Goal: Submit feedback/report problem: Provide input to the site owners about the experience or issues

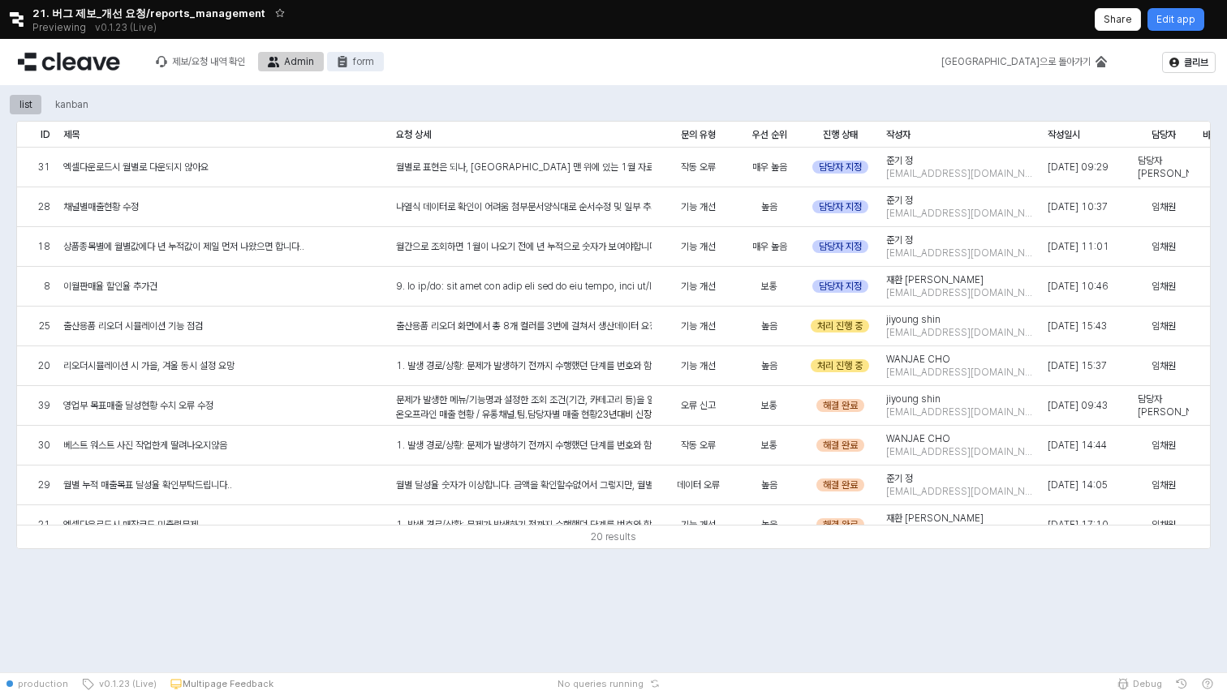
click at [357, 61] on div "form" at bounding box center [363, 61] width 21 height 11
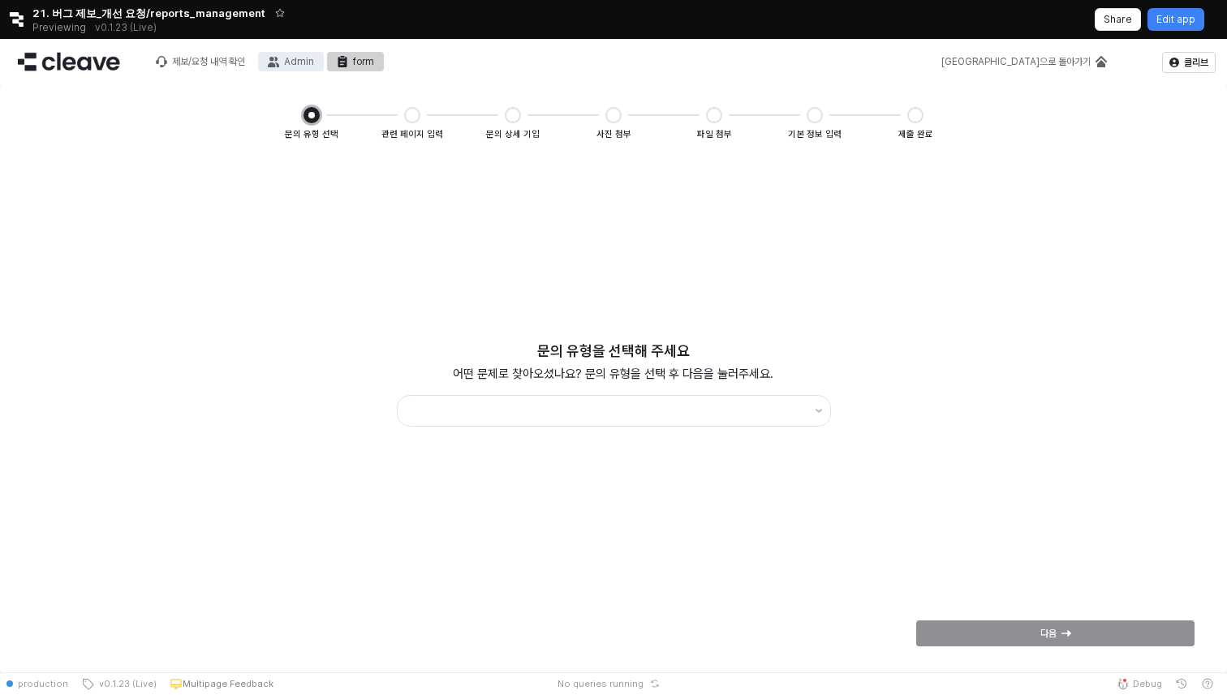
click at [274, 60] on circle "Admin" at bounding box center [271, 59] width 5 height 5
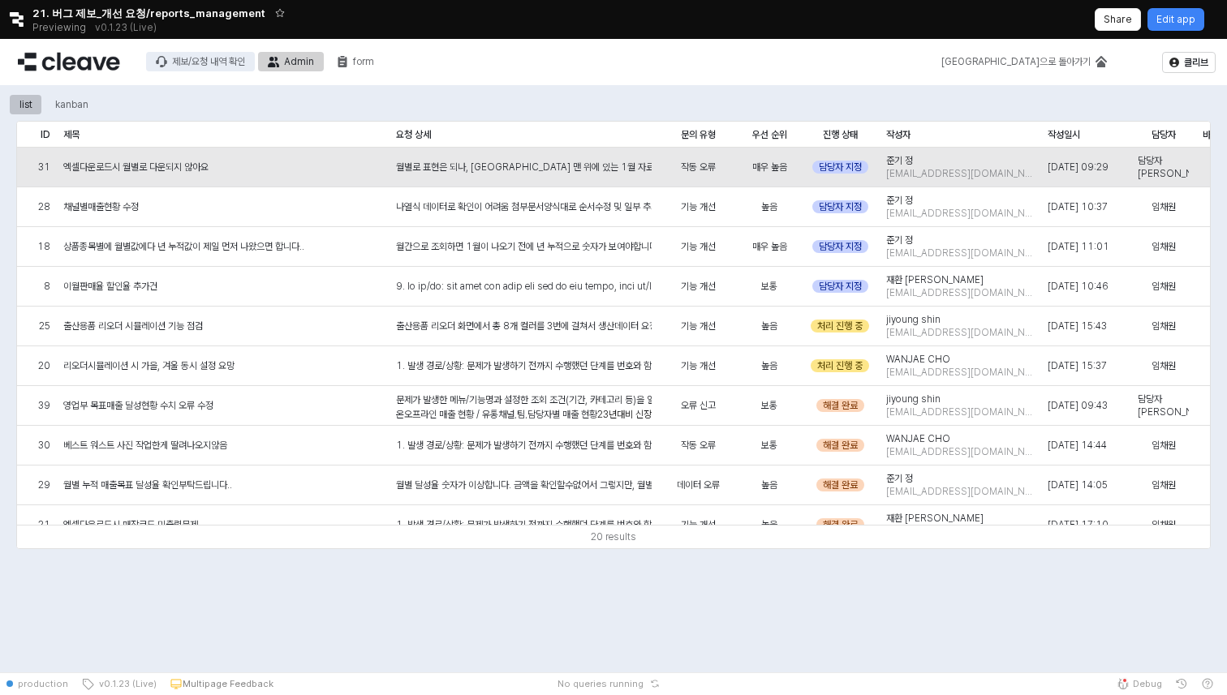
click at [218, 54] on button "제보/요청 내역 확인" at bounding box center [200, 61] width 109 height 19
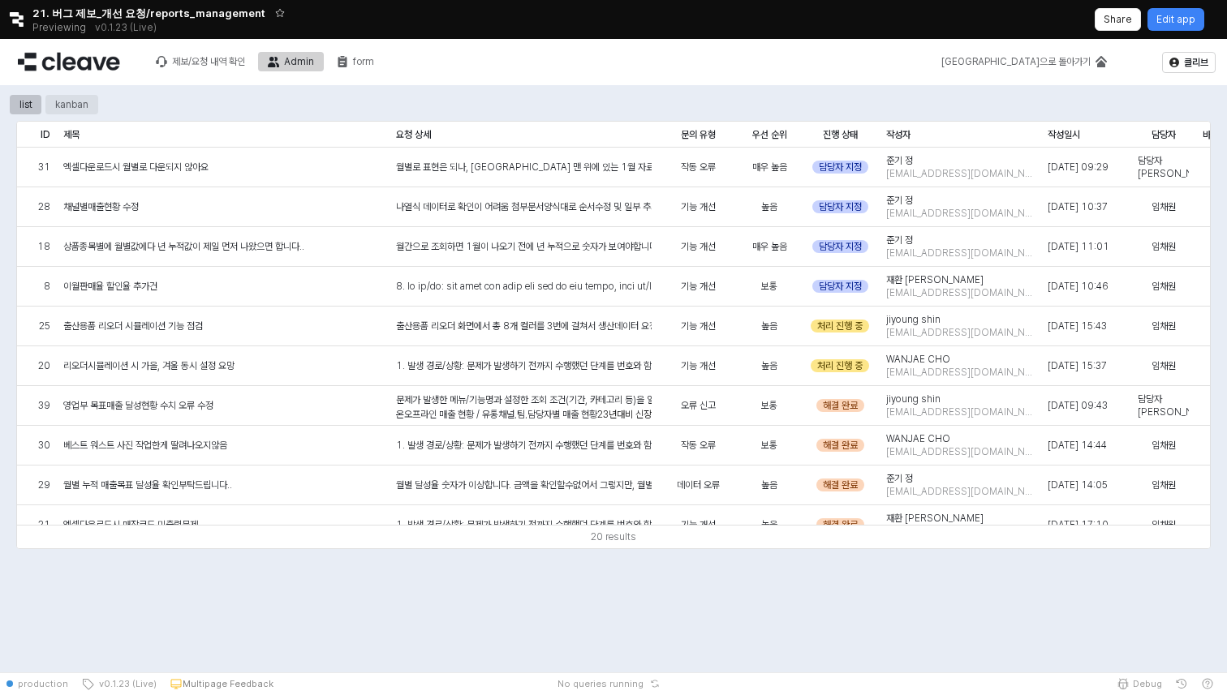
click at [72, 106] on div "kanban" at bounding box center [71, 104] width 33 height 19
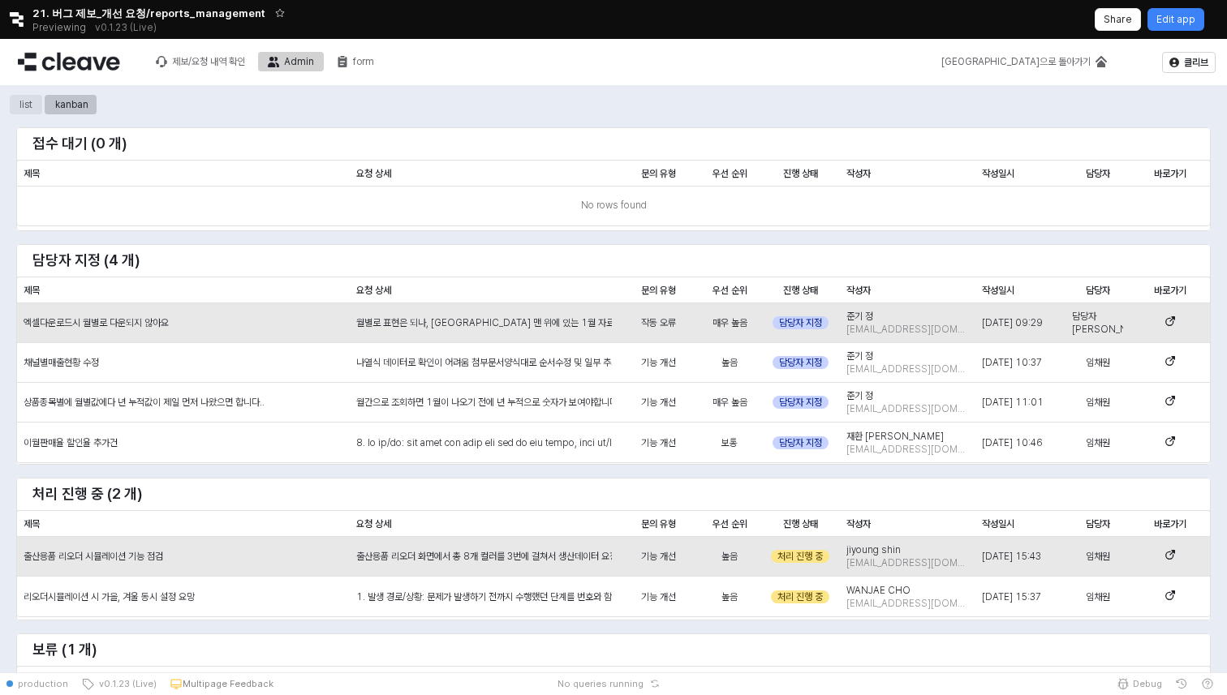
click at [29, 104] on div "list" at bounding box center [25, 104] width 13 height 19
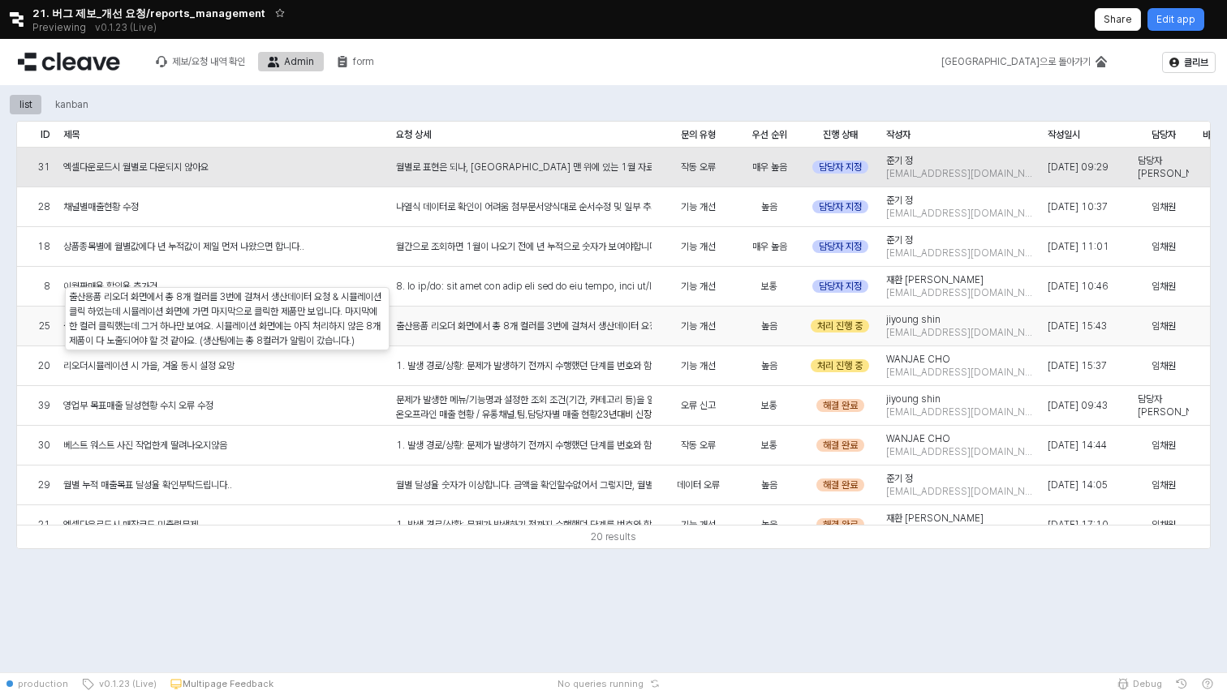
click at [570, 339] on div "출산용품 리오더 화면에서 총 8개 컬러를 3번에 걸쳐서 생산데이터 요청 & 시뮬레이션 클릭 하였는데 시뮬레이션 화면에 가면 마지막으로 클릭한 …" at bounding box center [523, 327] width 269 height 40
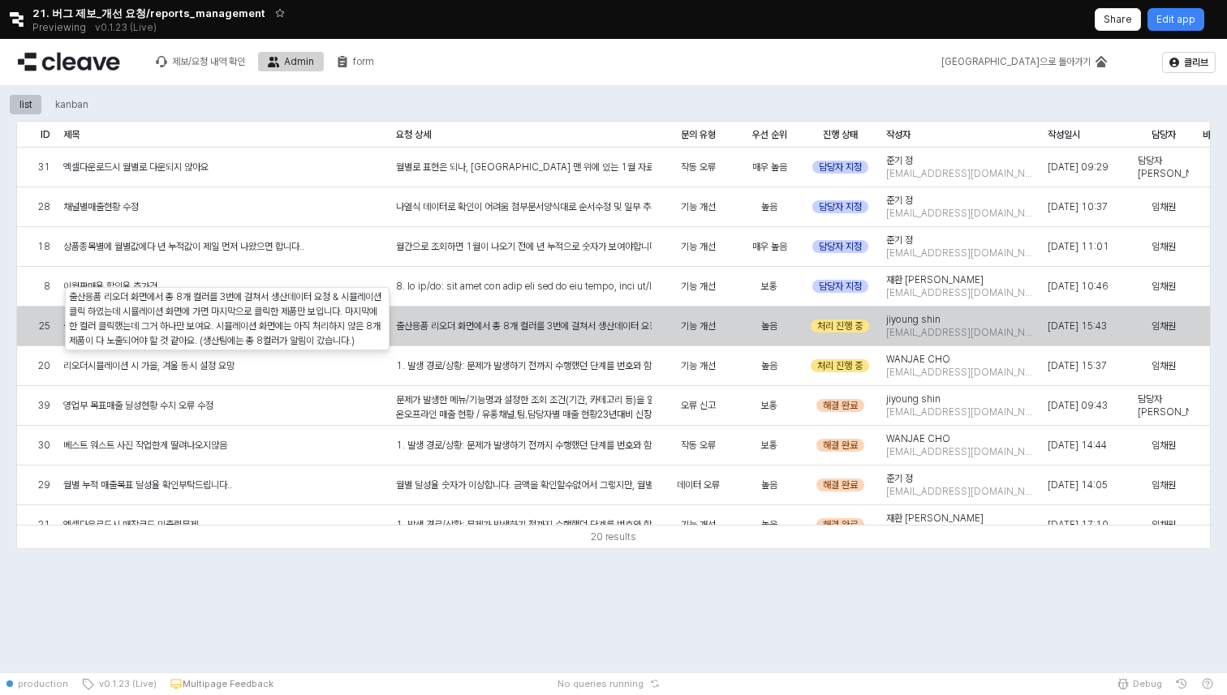
click at [560, 323] on div "출산용품 리오더 화면에서 총 8개 컬러를 3번에 걸쳐서 생산데이터 요청 & 시뮬레이션 클릭 하였는데 시뮬레이션 화면에 가면 마지막으로 클릭한 …" at bounding box center [524, 326] width 256 height 15
click at [560, 328] on div "출산용품 리오더 화면에서 총 8개 컬러를 3번에 걸쳐서 생산데이터 요청 & 시뮬레이션 클릭 하였는데 시뮬레이션 화면에 가면 마지막으로 클릭한 …" at bounding box center [524, 326] width 256 height 15
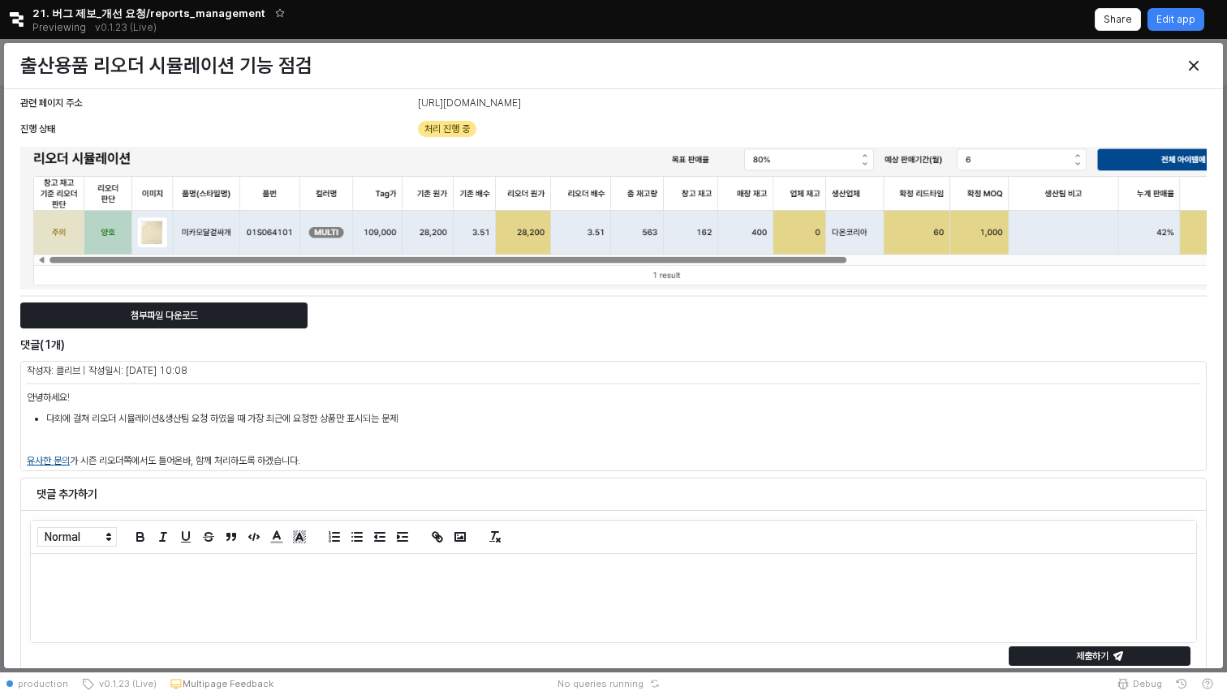
scroll to position [57, 0]
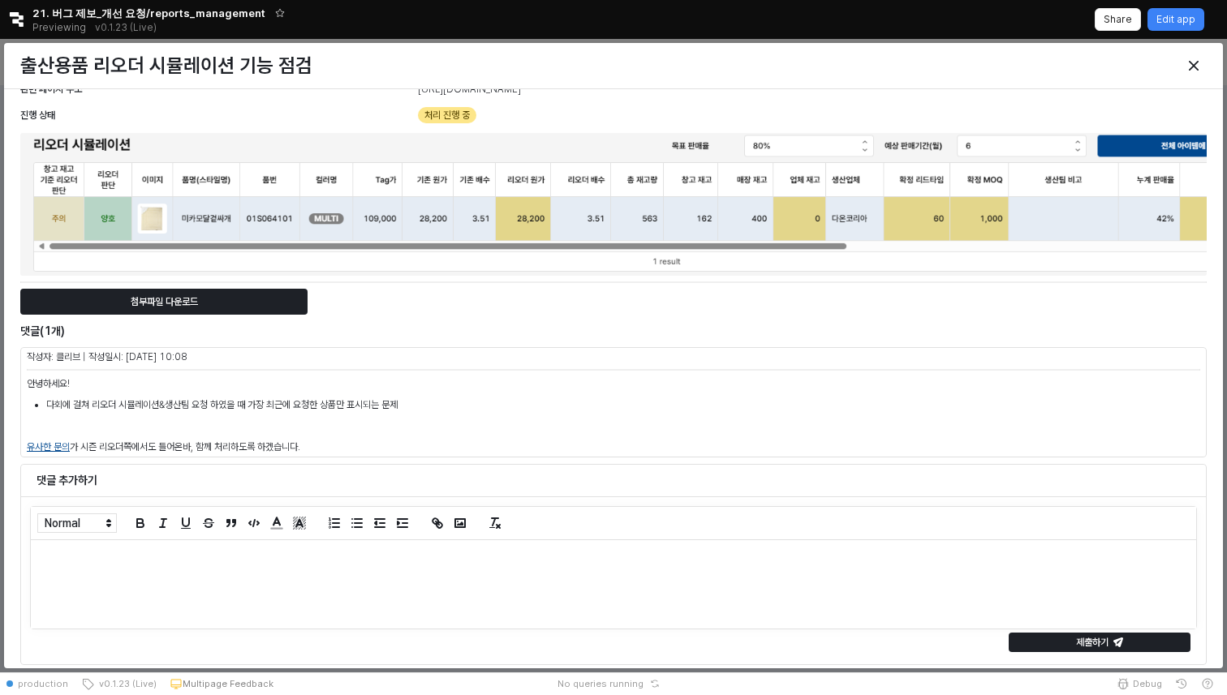
click at [130, 582] on div at bounding box center [613, 584] width 1165 height 88
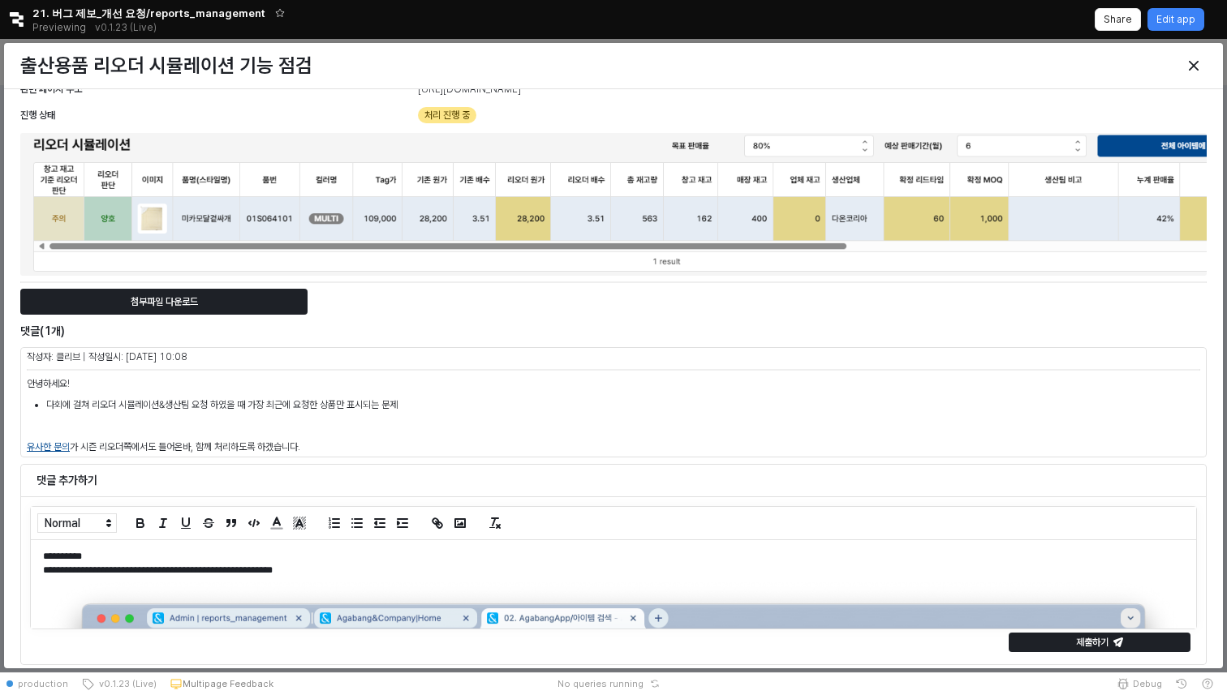
scroll to position [690, 0]
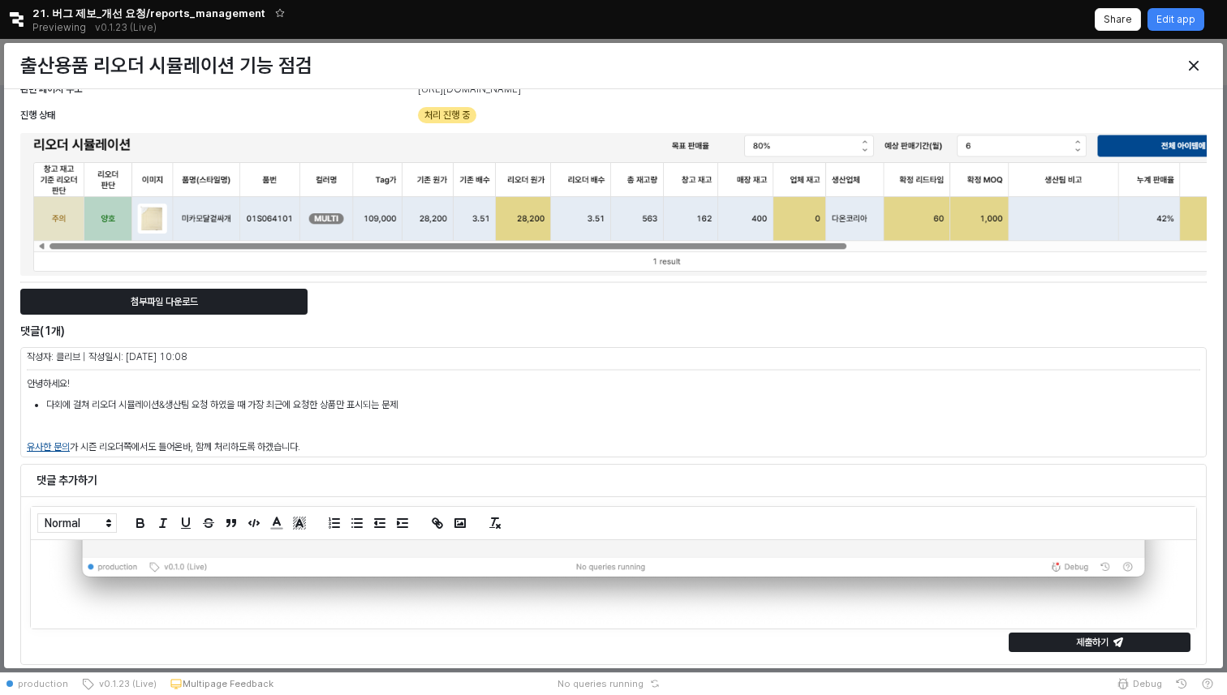
click at [146, 599] on img at bounding box center [613, 257] width 1141 height 741
click at [170, 615] on img at bounding box center [613, 257] width 1141 height 741
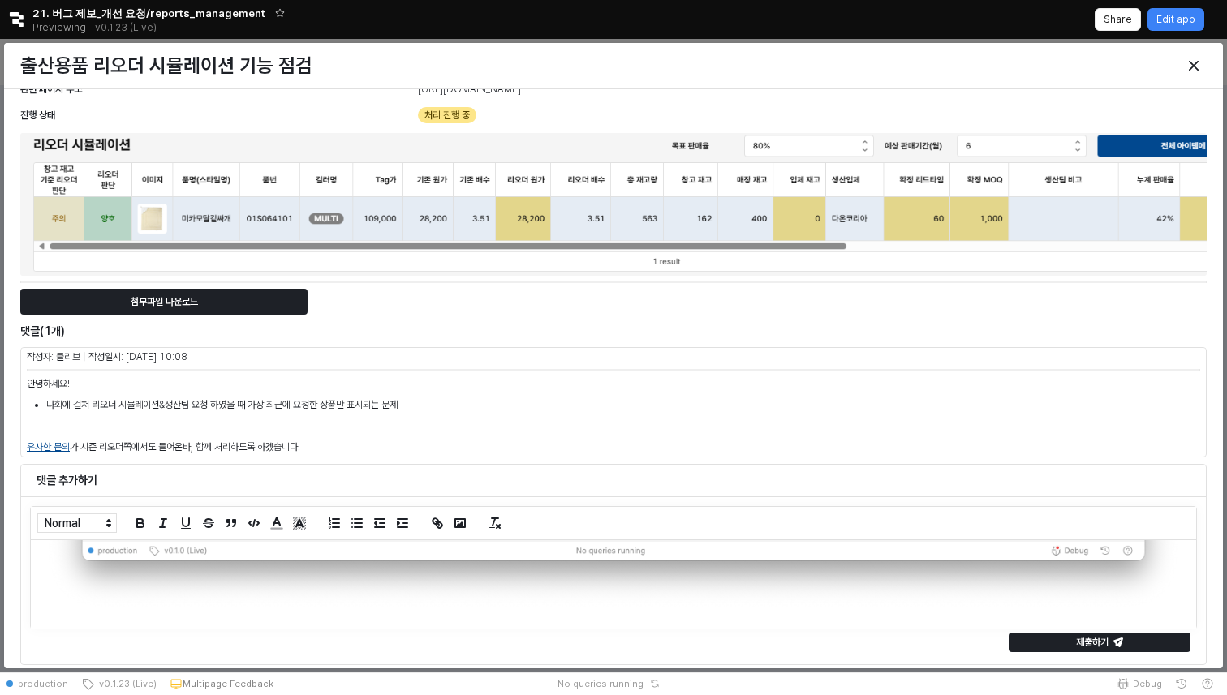
scroll to position [707, 0]
click at [99, 625] on p "**********" at bounding box center [613, 250] width 1141 height 759
click at [262, 624] on p "**********" at bounding box center [613, 250] width 1141 height 759
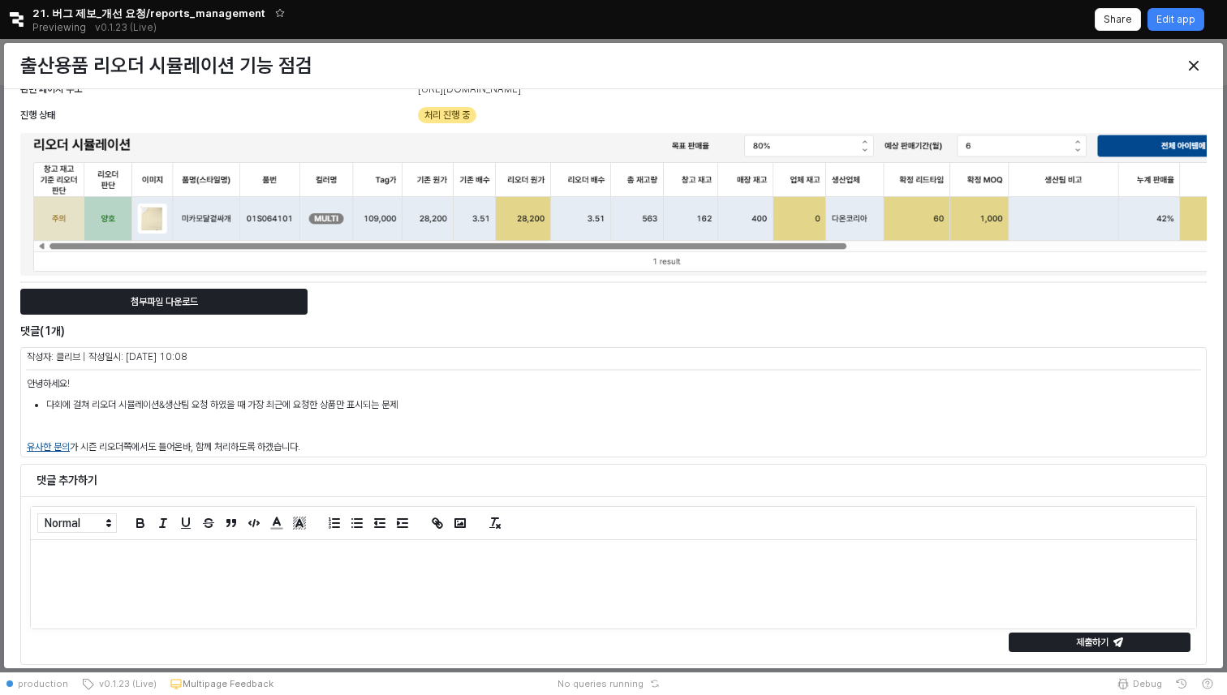
scroll to position [0, 0]
click at [1193, 77] on div "Close" at bounding box center [1193, 66] width 24 height 24
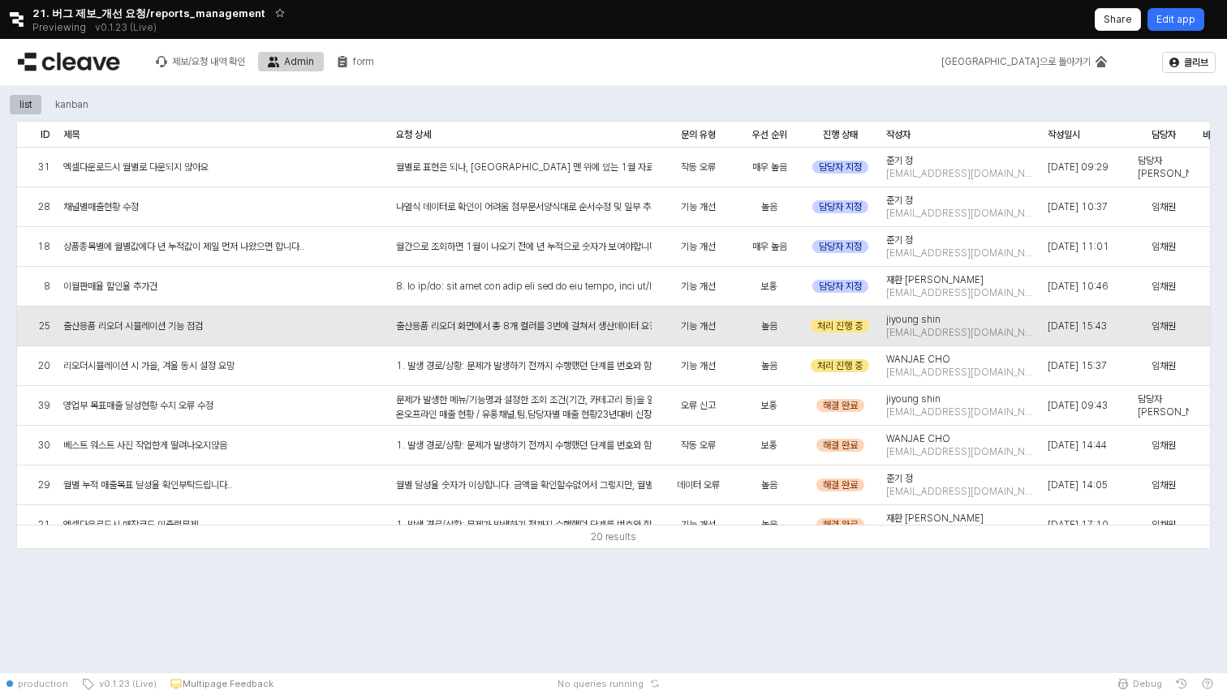
click at [1167, 18] on p "Edit app" at bounding box center [1175, 19] width 39 height 13
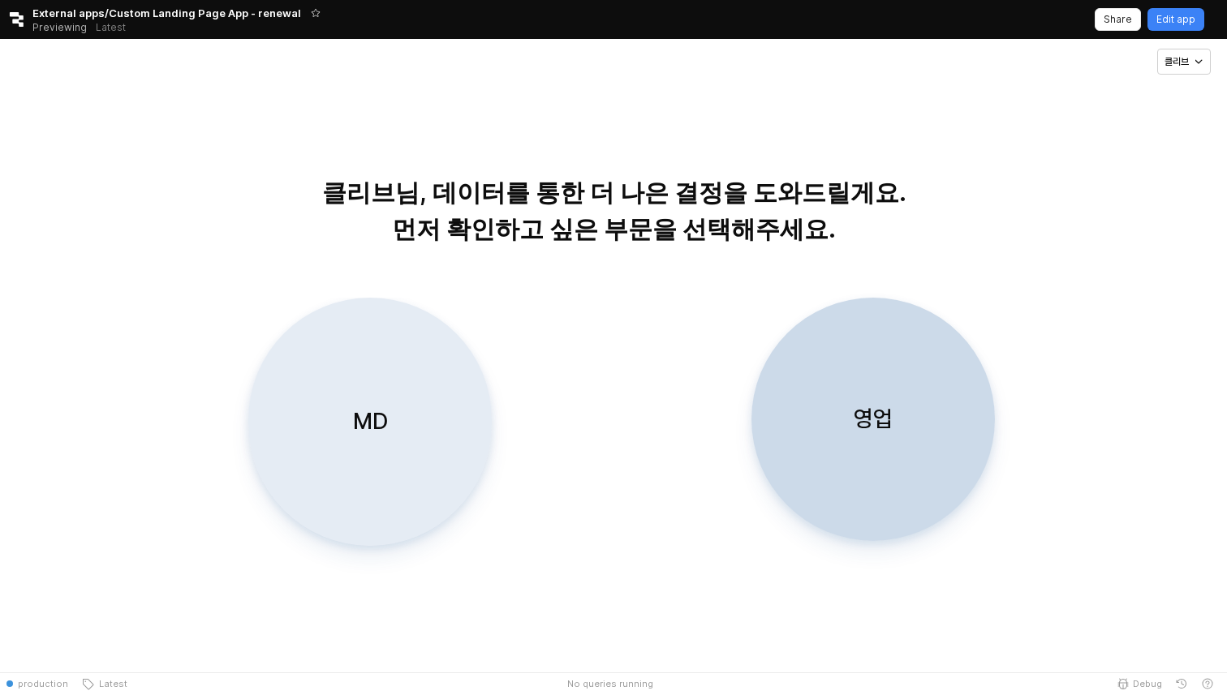
click at [445, 399] on div "MD" at bounding box center [370, 422] width 229 height 247
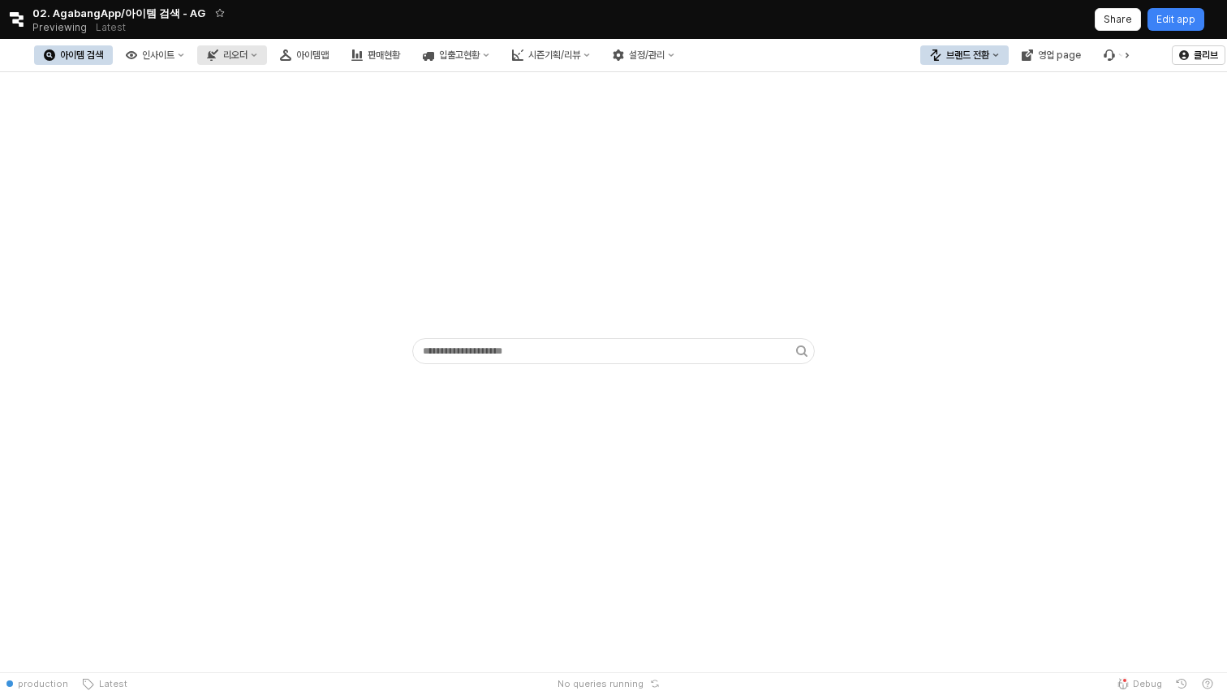
click at [247, 58] on div "리오더" at bounding box center [235, 54] width 24 height 11
click at [367, 112] on div "Select an option" at bounding box center [372, 111] width 10 height 13
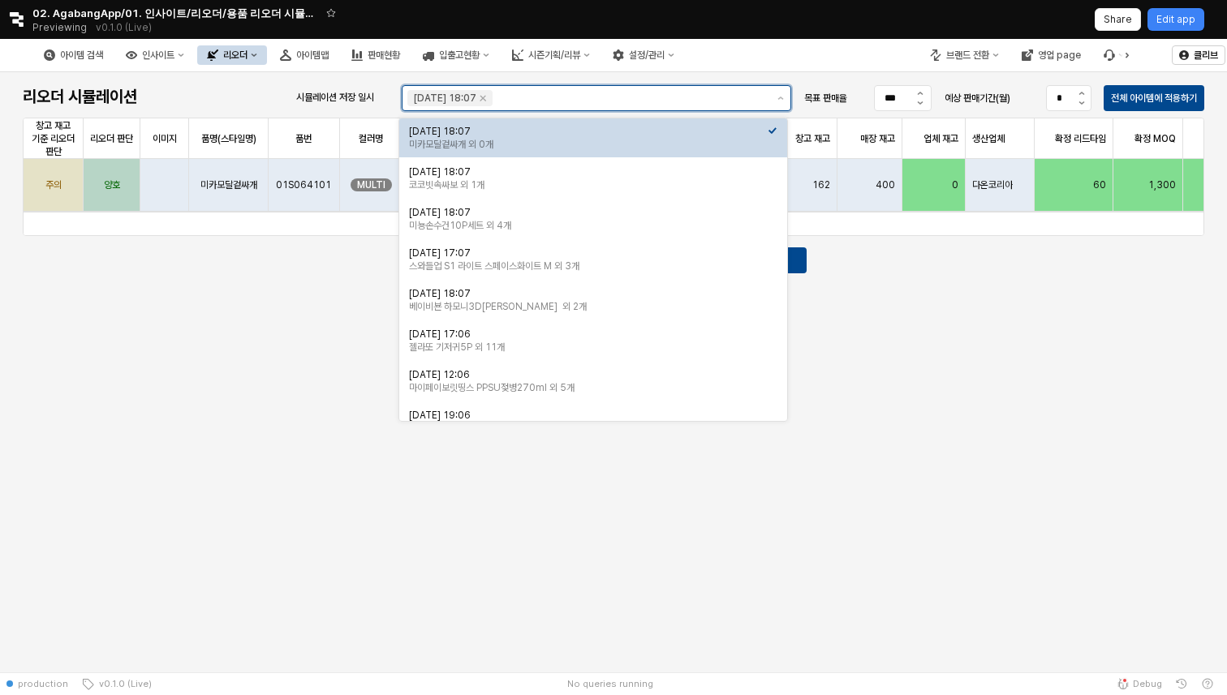
click at [604, 100] on input "시뮬레이션 저장 일시" at bounding box center [631, 98] width 270 height 16
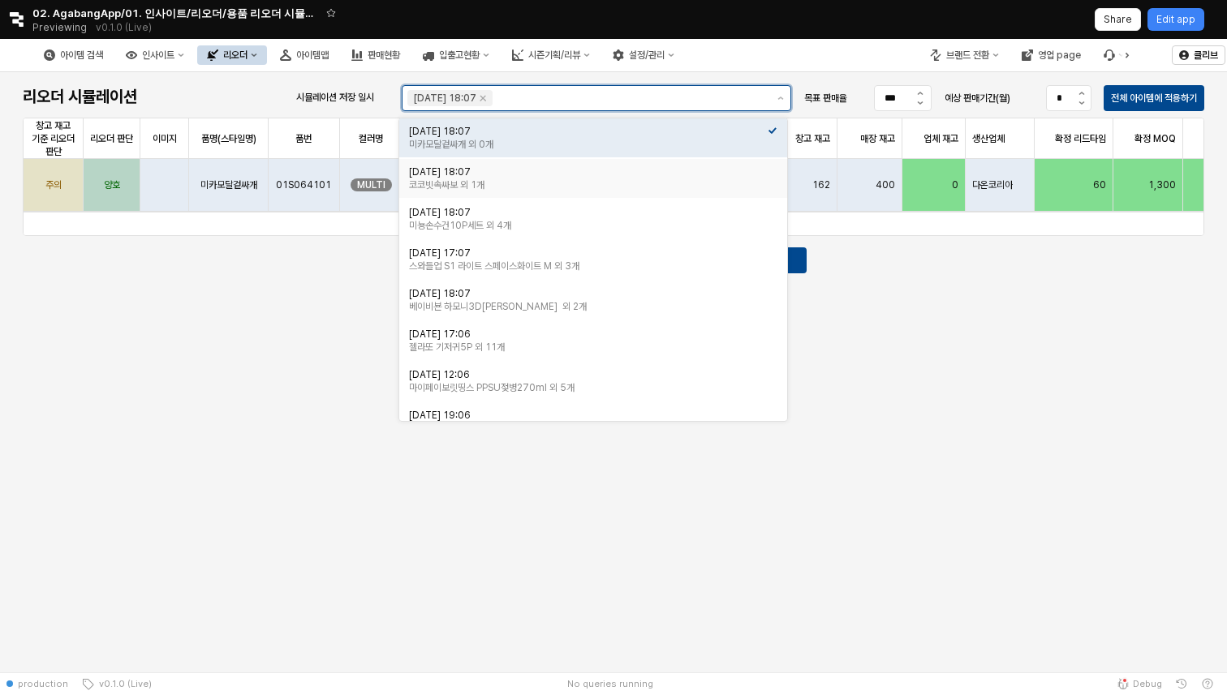
click at [593, 171] on div "2025-07-30 18:07" at bounding box center [588, 171] width 359 height 13
